Goal: Understand process/instructions

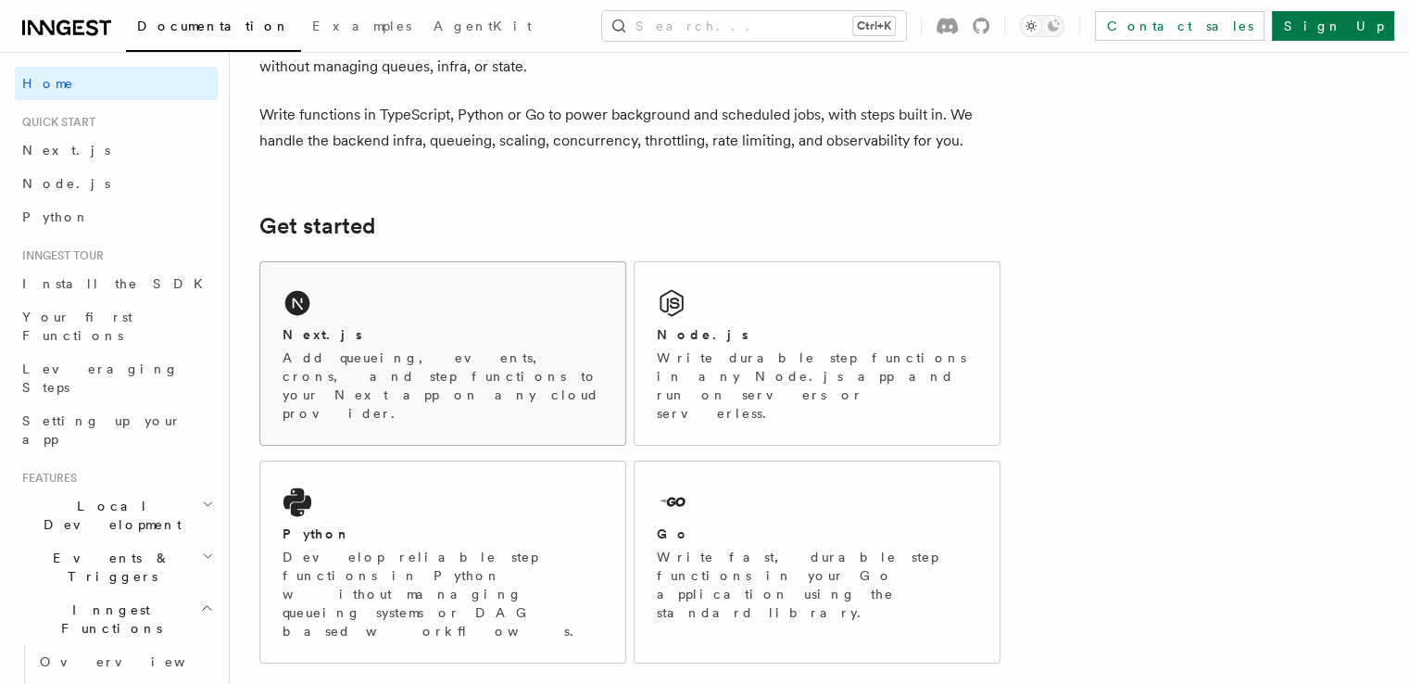
scroll to position [129, 0]
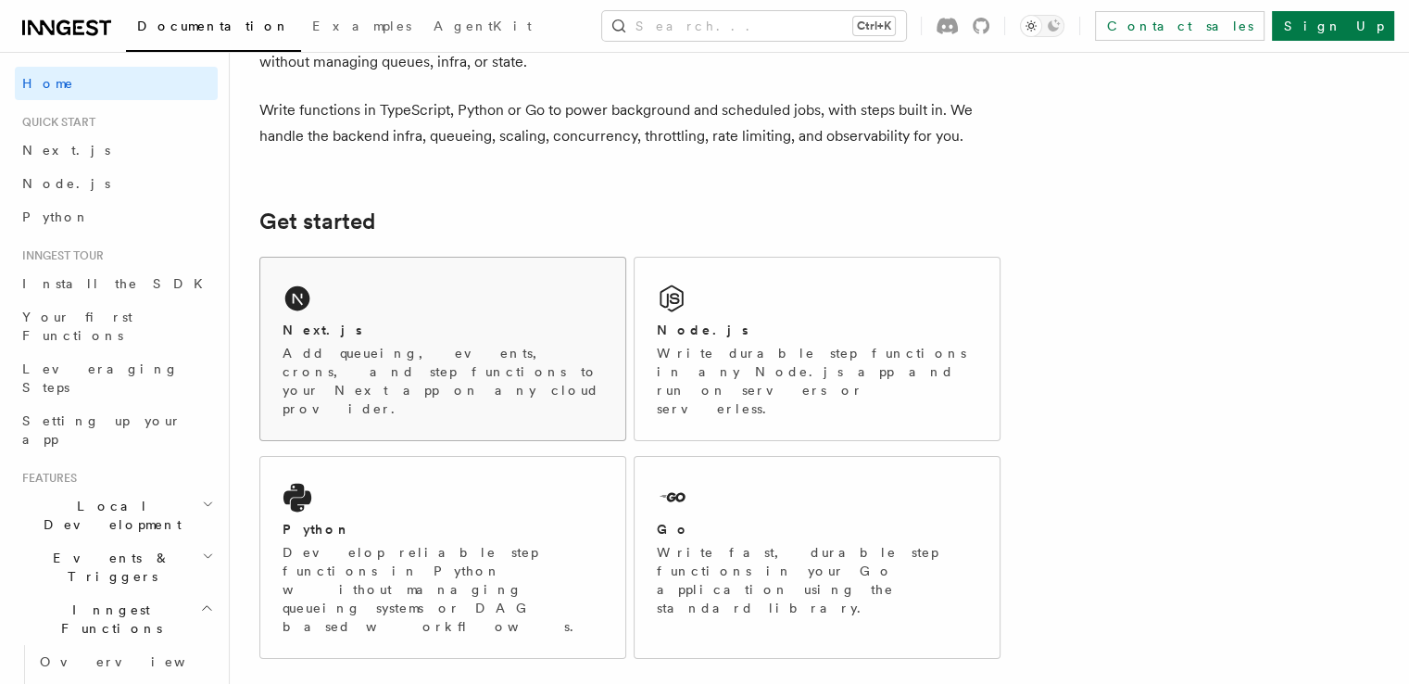
click at [393, 349] on p "Add queueing, events, crons, and step functions to your Next app on any cloud p…" at bounding box center [443, 381] width 321 height 74
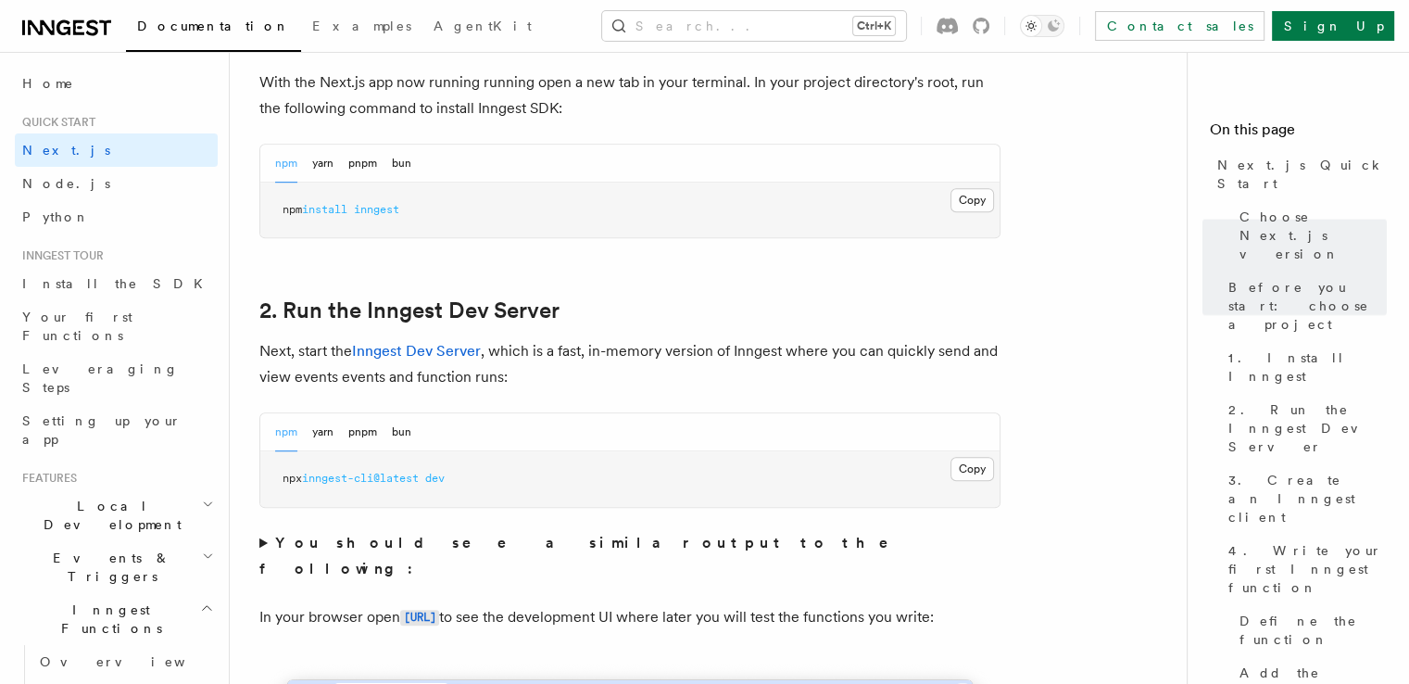
scroll to position [1112, 0]
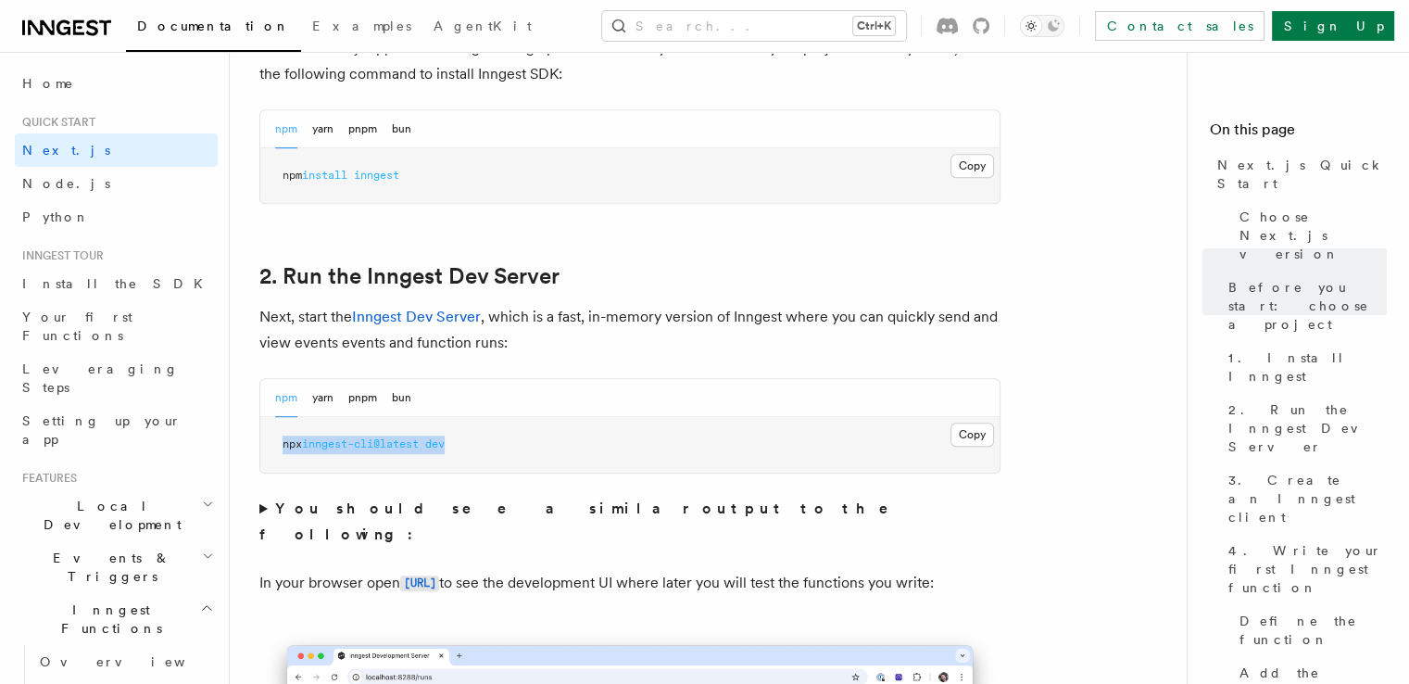
drag, startPoint x: 461, startPoint y: 449, endPoint x: 242, endPoint y: 433, distance: 220.2
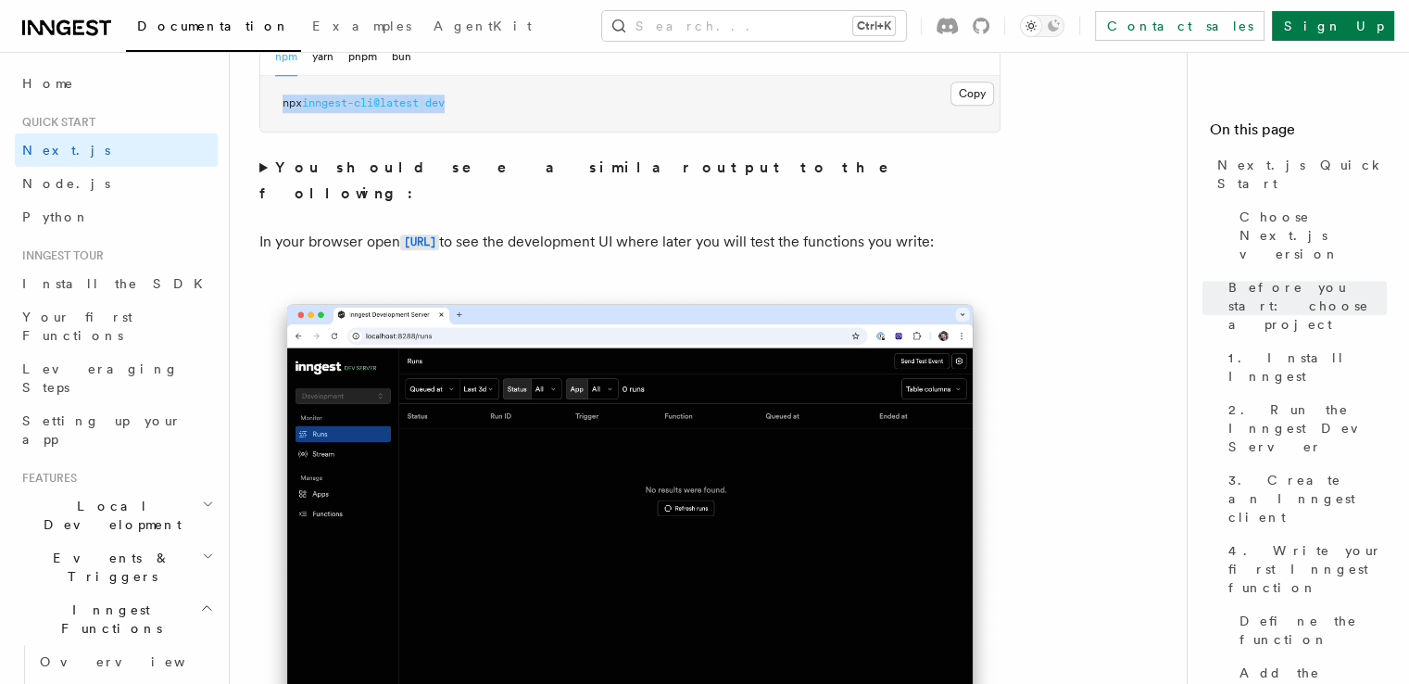
scroll to position [1452, 0]
click at [959, 91] on button "Copy Copied" at bounding box center [973, 94] width 44 height 24
